Goal: Contribute content

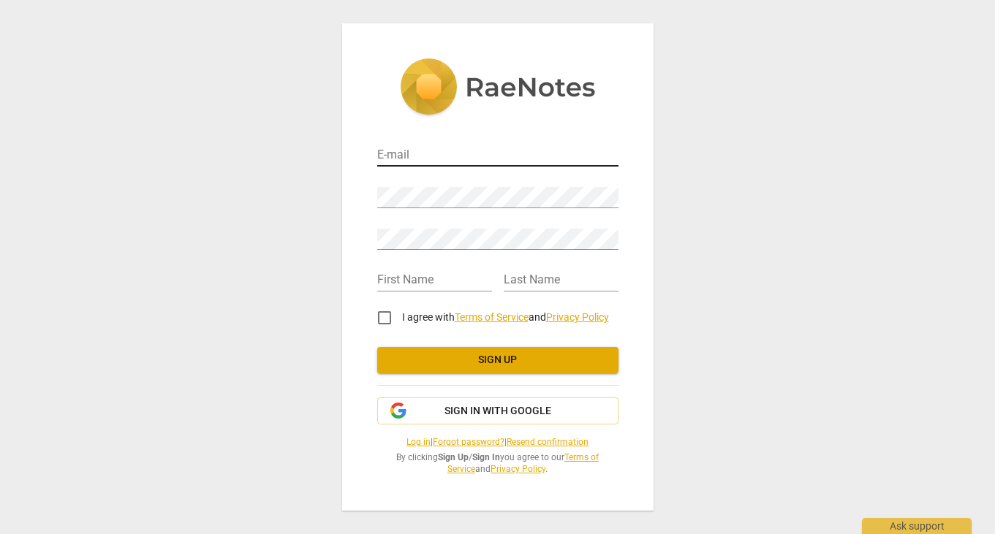
click at [485, 151] on input "email" at bounding box center [497, 155] width 241 height 21
type input "[EMAIL_ADDRESS][DOMAIN_NAME]"
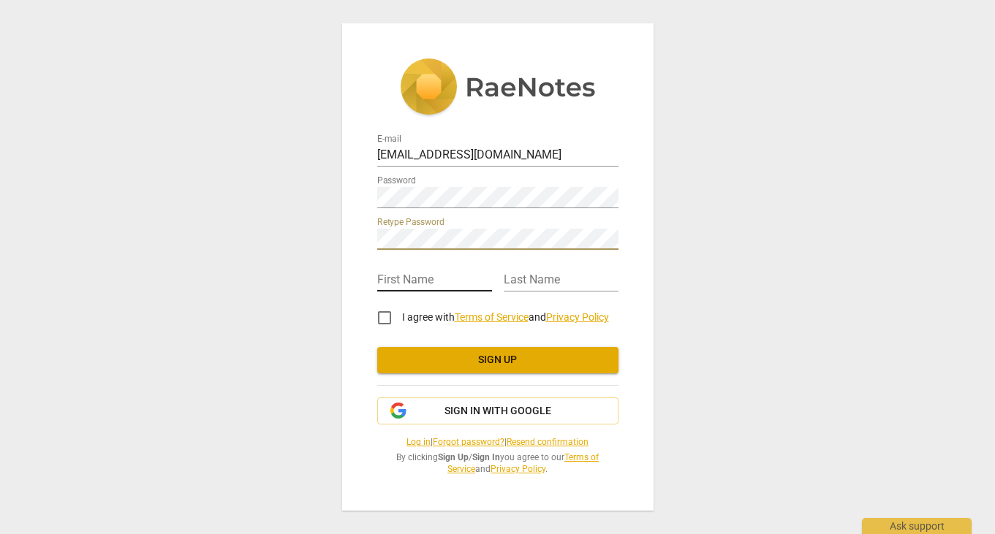
click at [417, 275] on input "text" at bounding box center [434, 280] width 115 height 21
type input "[PERSON_NAME]"
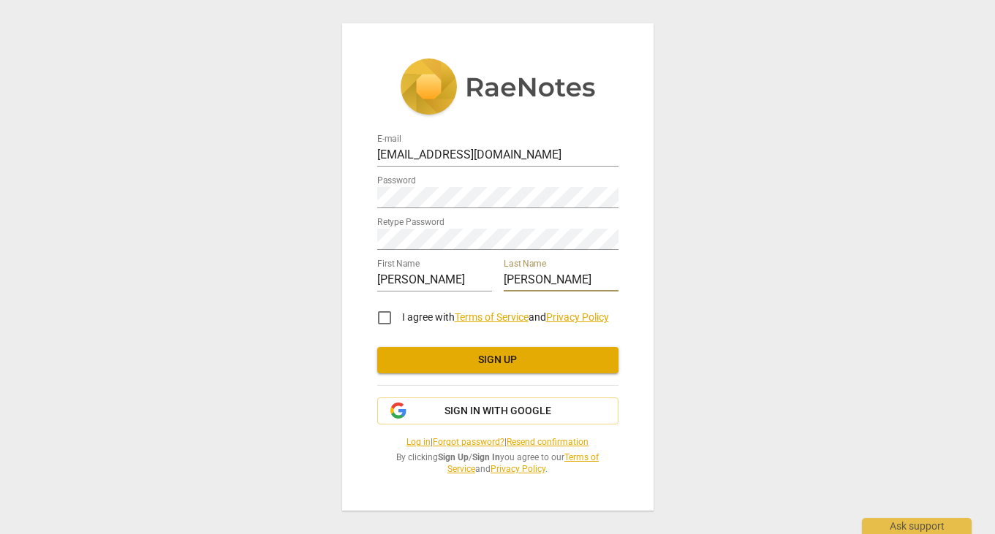
type input "[PERSON_NAME]"
click at [384, 319] on input "I agree with Terms of Service and Privacy Policy" at bounding box center [384, 317] width 35 height 35
checkbox input "true"
click at [492, 360] on span "Sign up" at bounding box center [498, 360] width 218 height 15
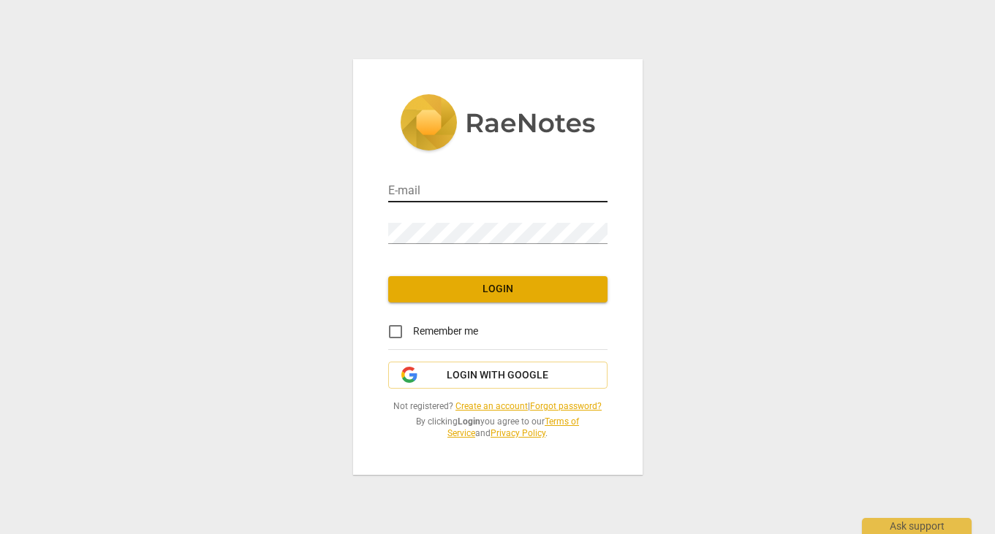
click at [442, 190] on input "email" at bounding box center [497, 191] width 219 height 21
type input "[EMAIL_ADDRESS][DOMAIN_NAME]"
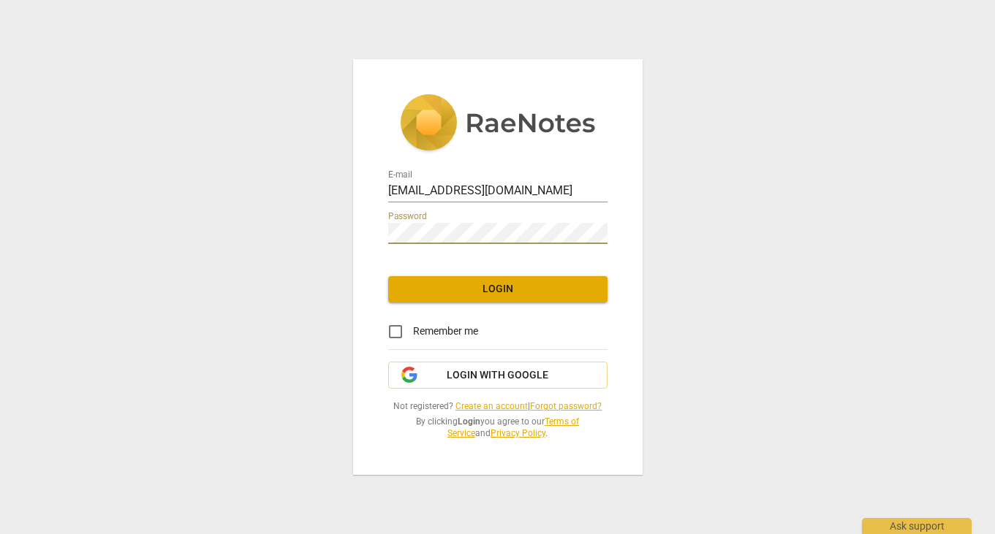
click at [490, 288] on span "Login" at bounding box center [498, 289] width 196 height 15
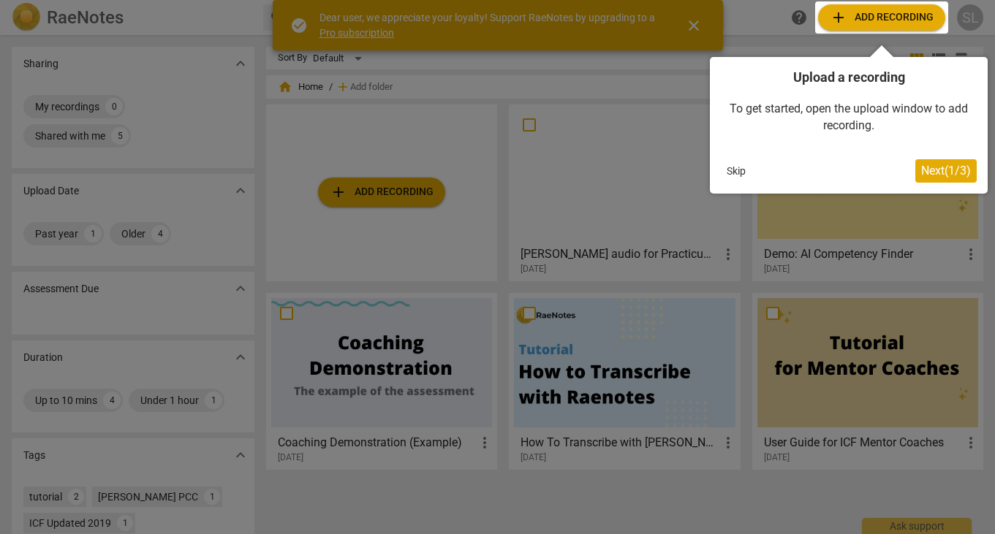
click at [873, 19] on div at bounding box center [881, 17] width 133 height 32
click at [874, 15] on div at bounding box center [881, 17] width 133 height 32
click at [734, 167] on button "Skip" at bounding box center [736, 171] width 31 height 22
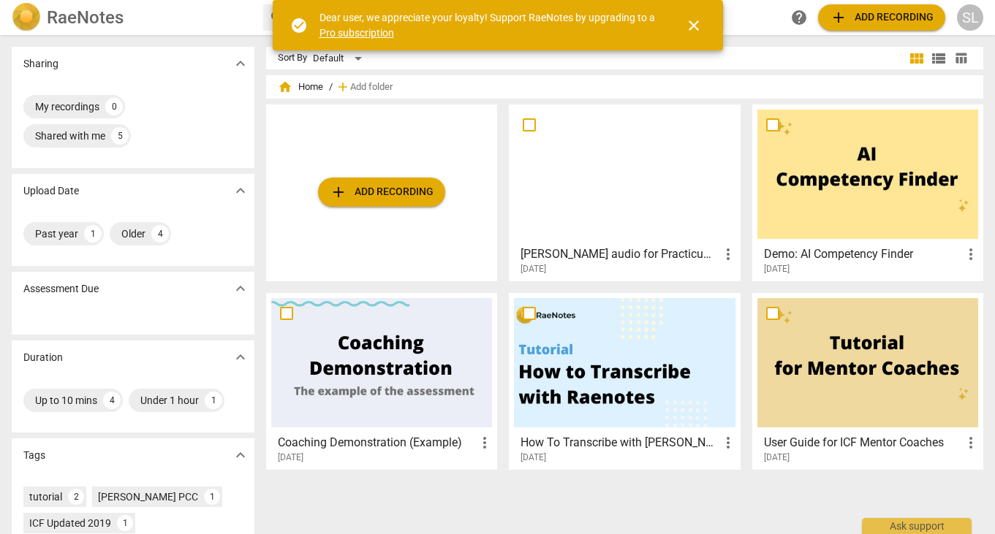
click at [879, 15] on span "add Add recording" at bounding box center [881, 18] width 104 height 18
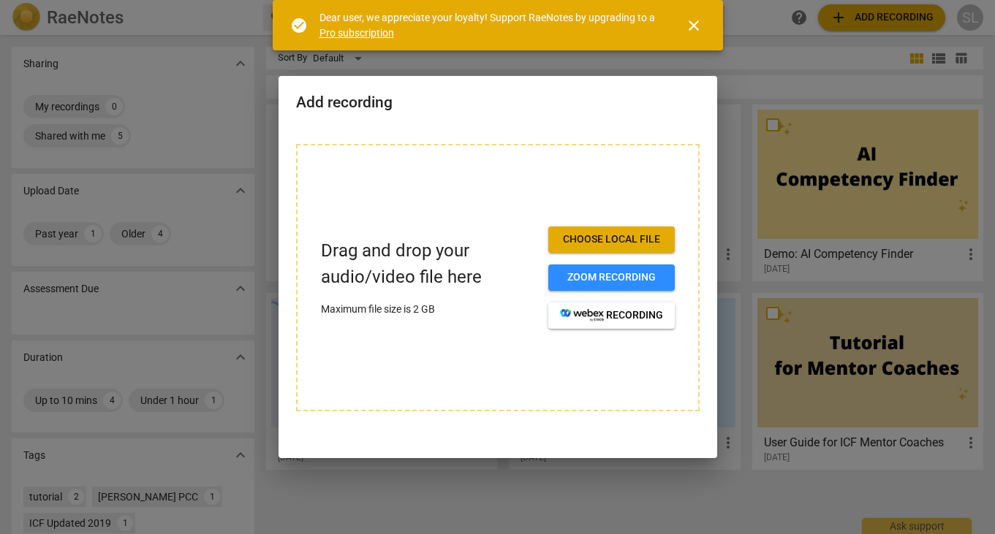
click at [608, 236] on span "Choose local file" at bounding box center [611, 239] width 103 height 15
click at [610, 237] on span "Choose local file" at bounding box center [611, 239] width 103 height 15
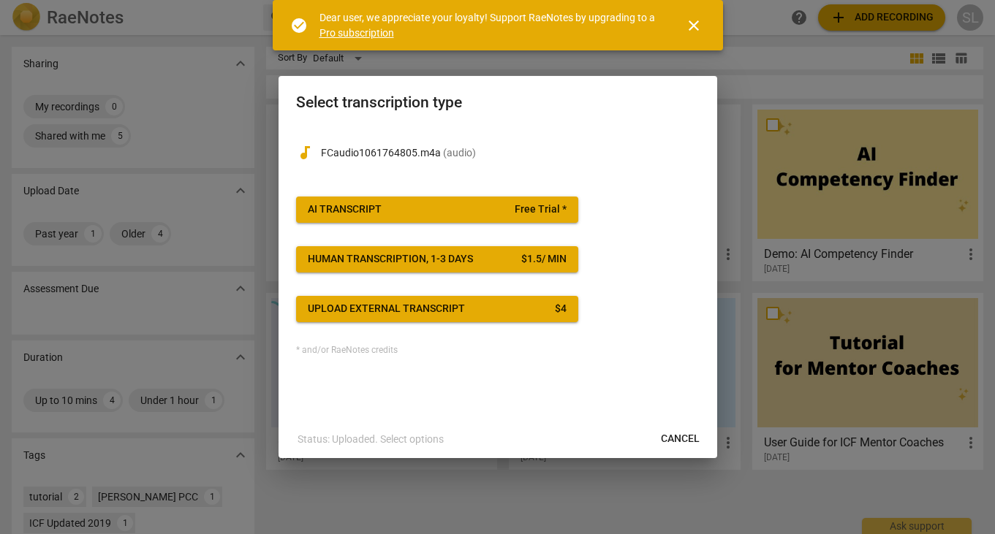
click at [679, 438] on span "Cancel" at bounding box center [680, 439] width 39 height 15
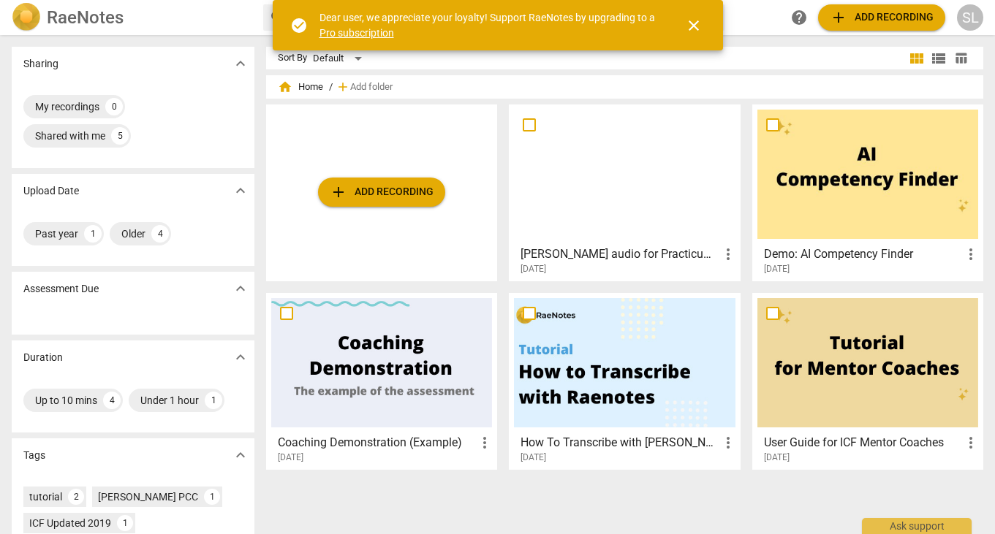
click at [694, 24] on span "close" at bounding box center [694, 26] width 18 height 18
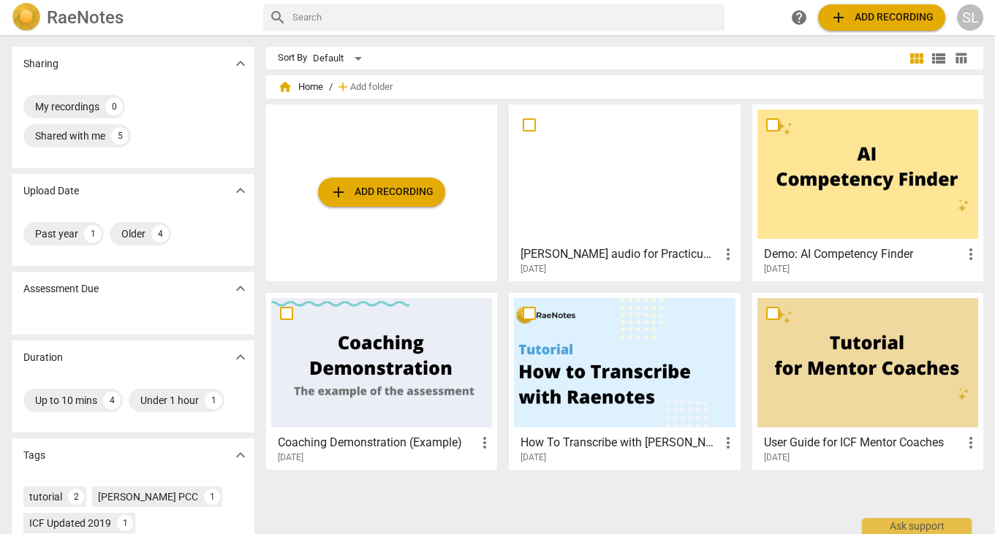
click at [392, 181] on button "add Add recording" at bounding box center [381, 192] width 127 height 29
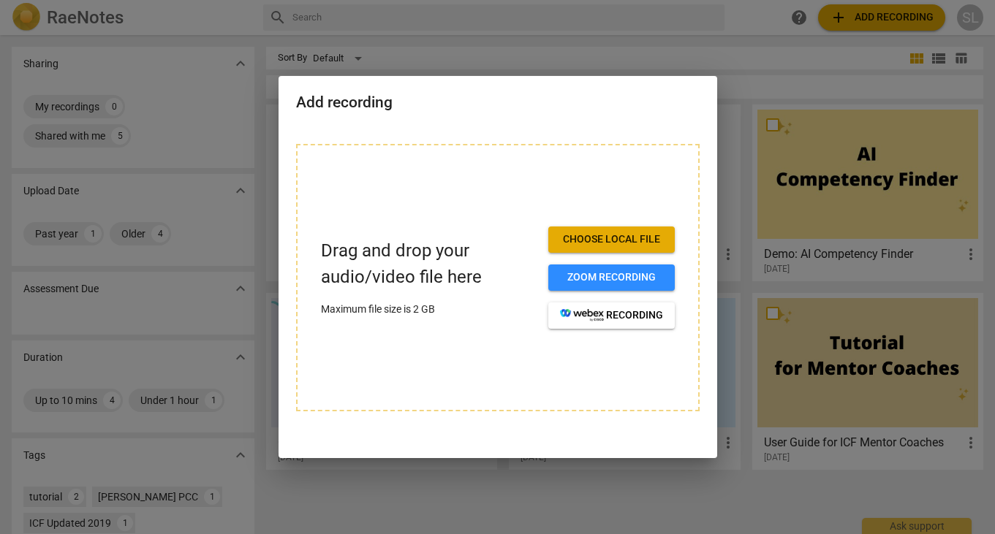
click at [600, 243] on span "Choose local file" at bounding box center [611, 239] width 103 height 15
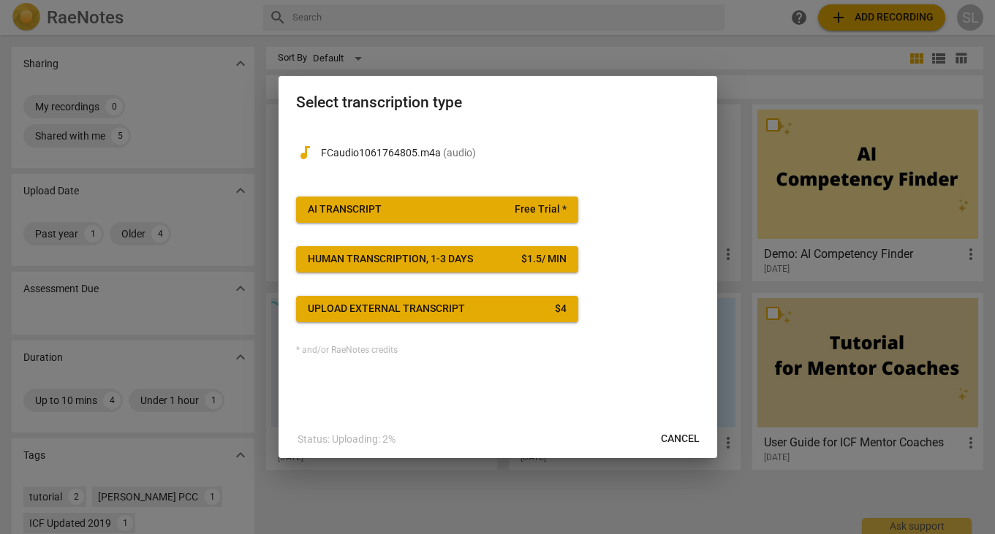
click at [441, 213] on span "AI Transcript Free Trial *" at bounding box center [437, 209] width 259 height 15
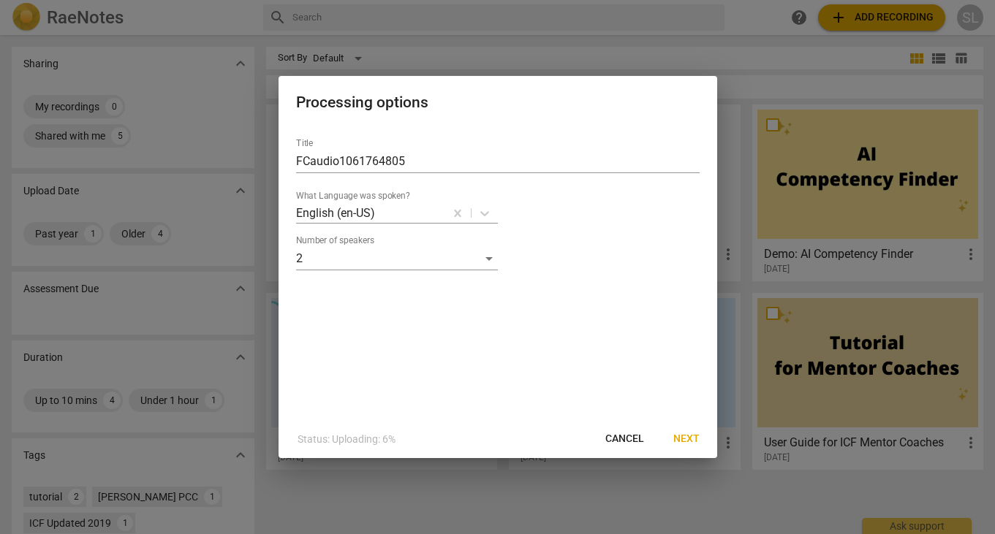
click at [685, 436] on span "Next" at bounding box center [686, 439] width 26 height 15
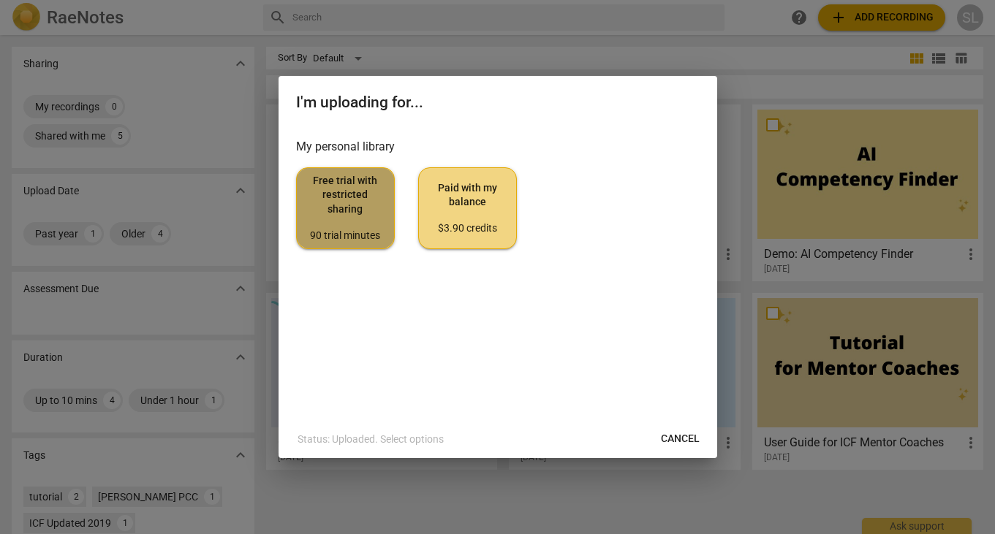
click at [346, 205] on span "Free trial with restricted sharing 90 trial minutes" at bounding box center [345, 208] width 74 height 69
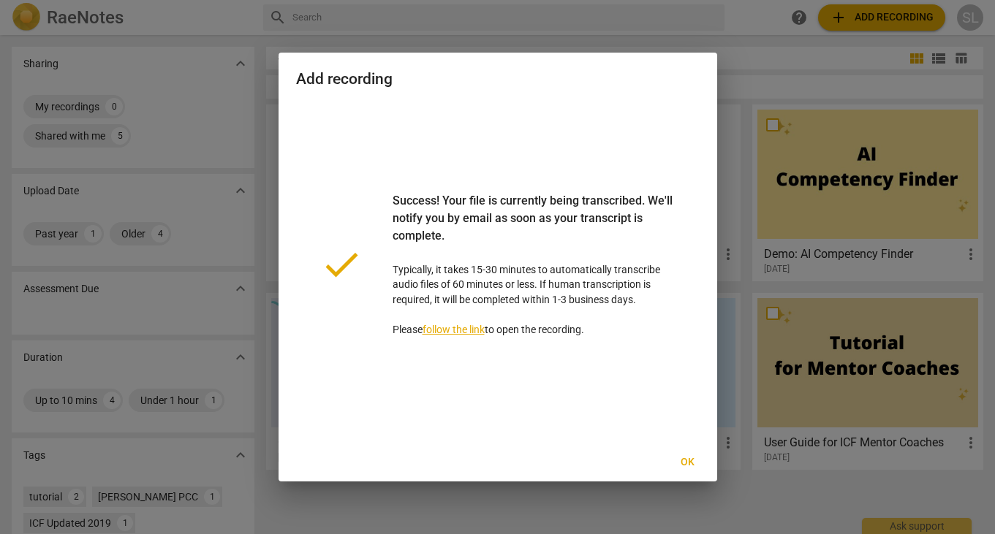
click at [458, 332] on link "follow the link" at bounding box center [453, 330] width 62 height 12
